Goal: Task Accomplishment & Management: Complete application form

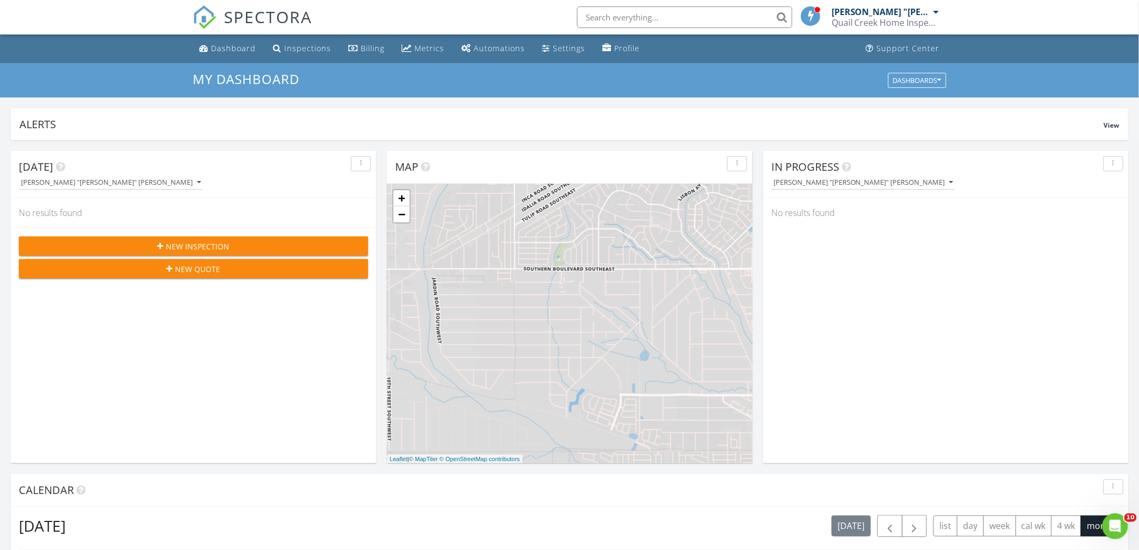
click at [227, 243] on span "New Inspection" at bounding box center [198, 246] width 64 height 11
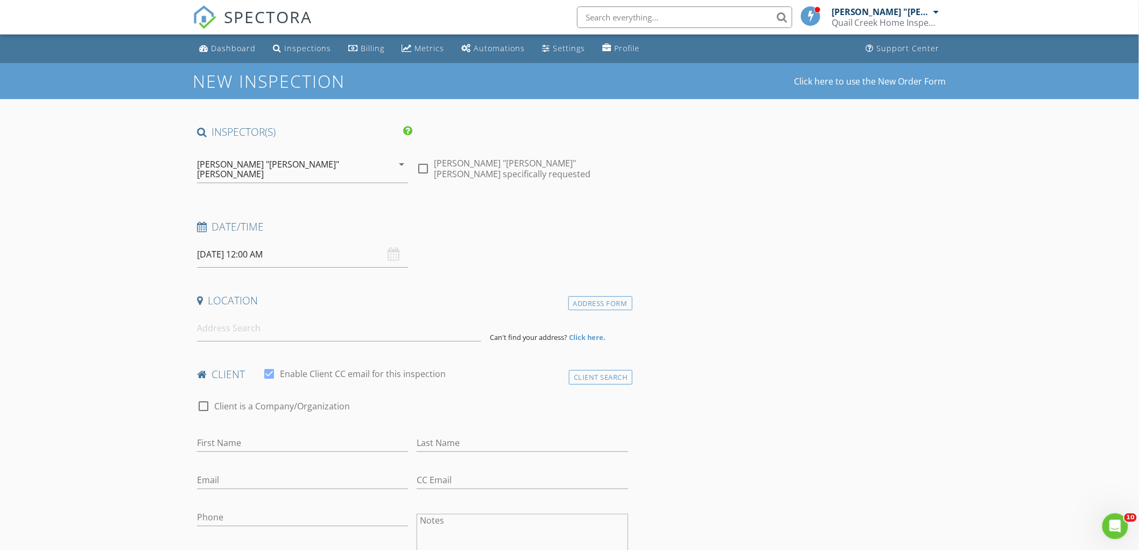
click at [580, 332] on strong "Click here." at bounding box center [587, 337] width 37 height 10
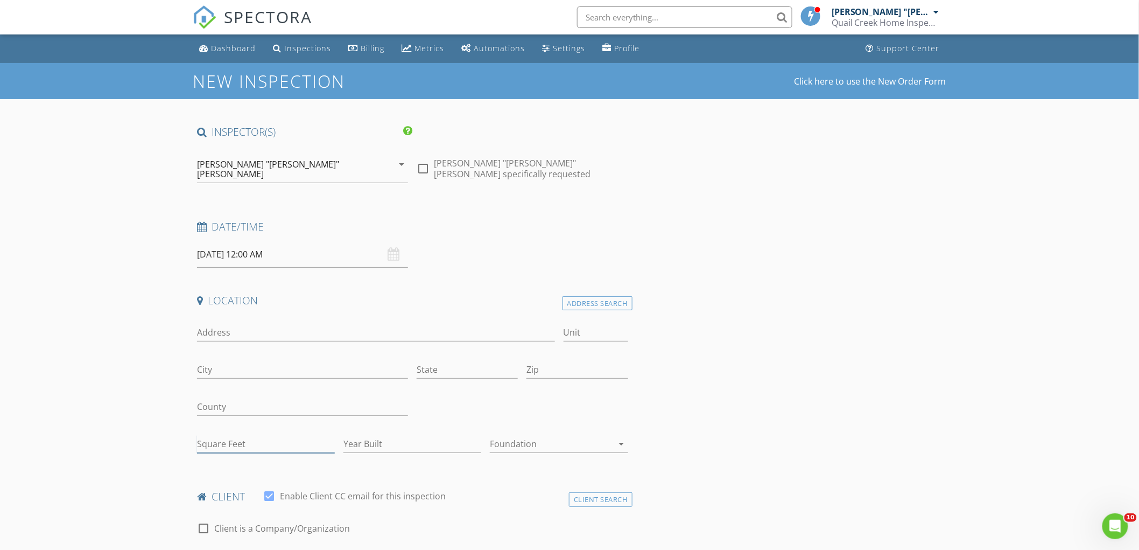
click at [244, 435] on input "Square Feet" at bounding box center [266, 444] width 138 height 18
type input "1659"
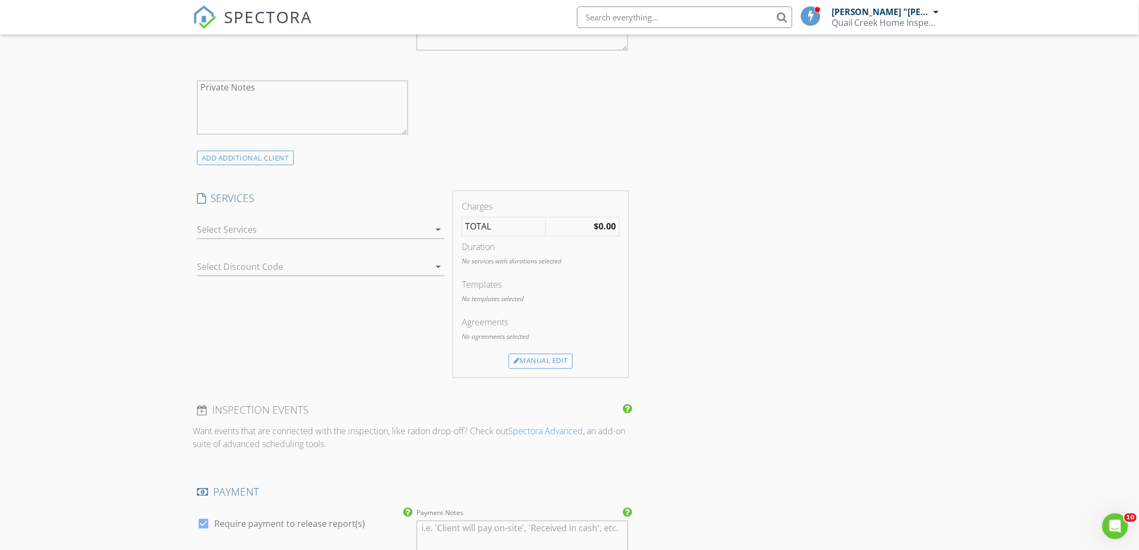
scroll to position [658, 0]
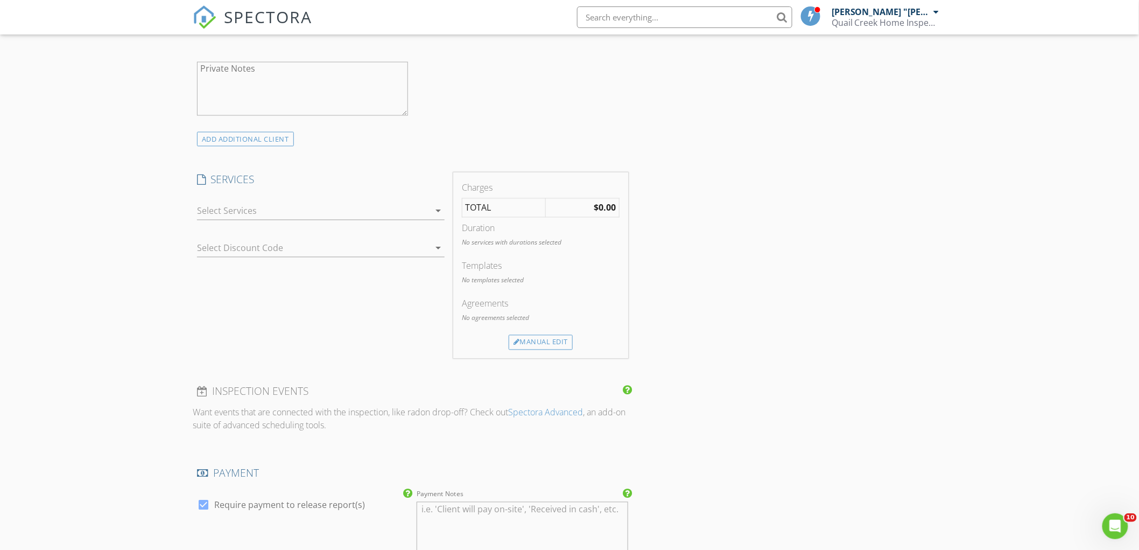
click at [437, 205] on icon "arrow_drop_down" at bounding box center [438, 211] width 13 height 13
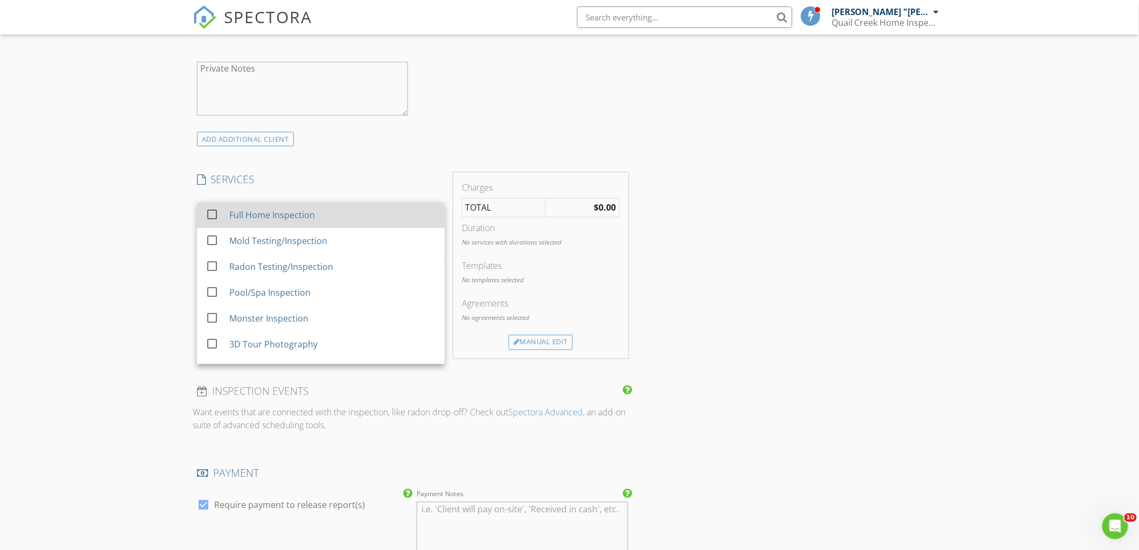
click at [282, 210] on div "Full Home Inspection" at bounding box center [272, 215] width 86 height 13
